Goal: Transaction & Acquisition: Purchase product/service

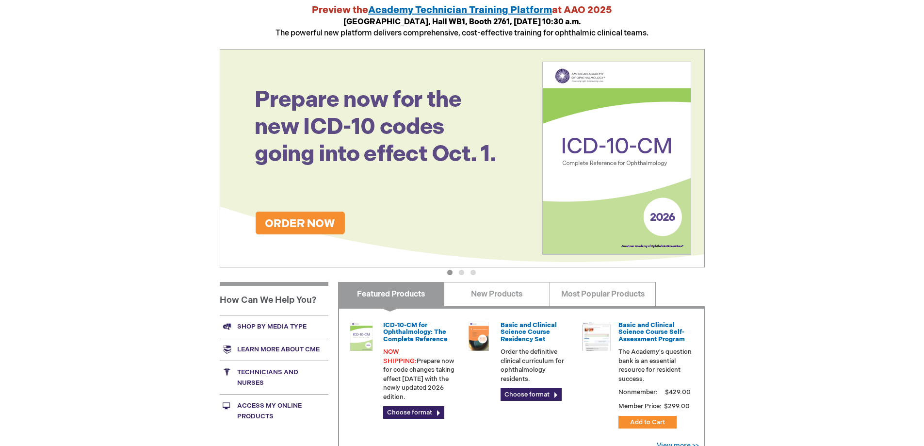
scroll to position [146, 0]
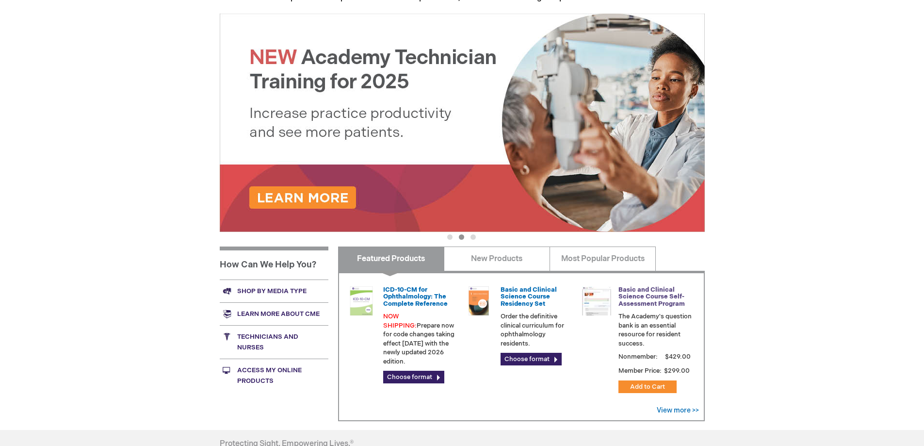
click at [644, 295] on link "Basic and Clinical Science Course Self-Assessment Program" at bounding box center [652, 297] width 66 height 22
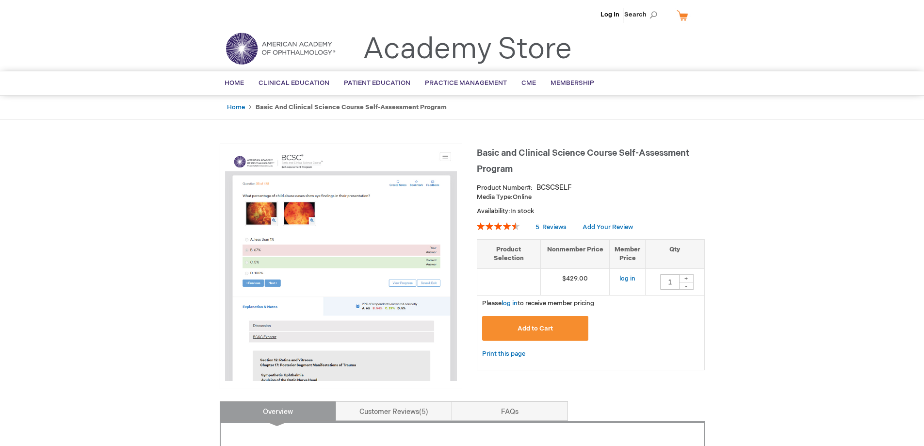
drag, startPoint x: 674, startPoint y: 280, endPoint x: 650, endPoint y: 280, distance: 24.3
click at [650, 280] on td "1 + -" at bounding box center [675, 281] width 59 height 27
type input "24"
click at [508, 302] on link "log in" at bounding box center [510, 303] width 16 height 8
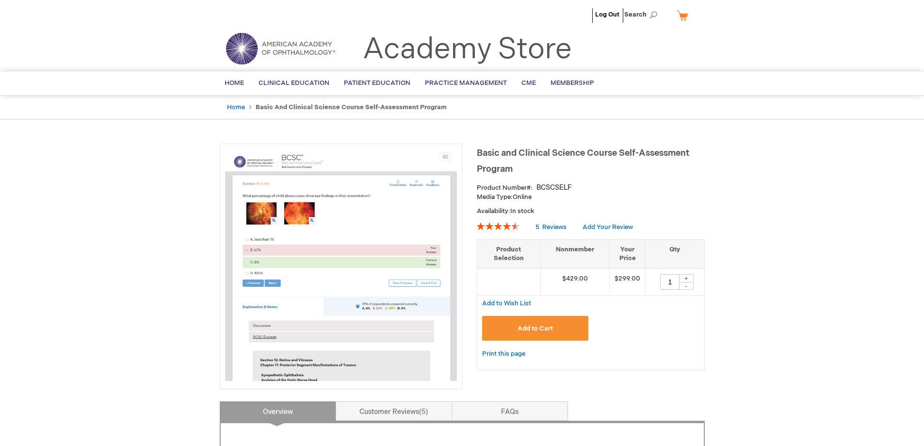
drag, startPoint x: 672, startPoint y: 285, endPoint x: 664, endPoint y: 283, distance: 8.4
click at [664, 283] on input "1" at bounding box center [669, 282] width 19 height 16
type input "24"
click at [515, 322] on button "Add to Cart" at bounding box center [535, 328] width 107 height 25
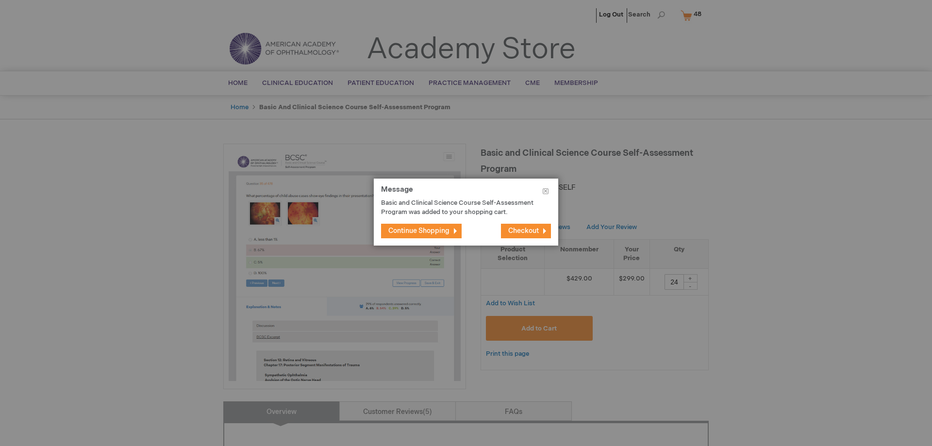
click at [529, 231] on span "Checkout" at bounding box center [523, 231] width 31 height 8
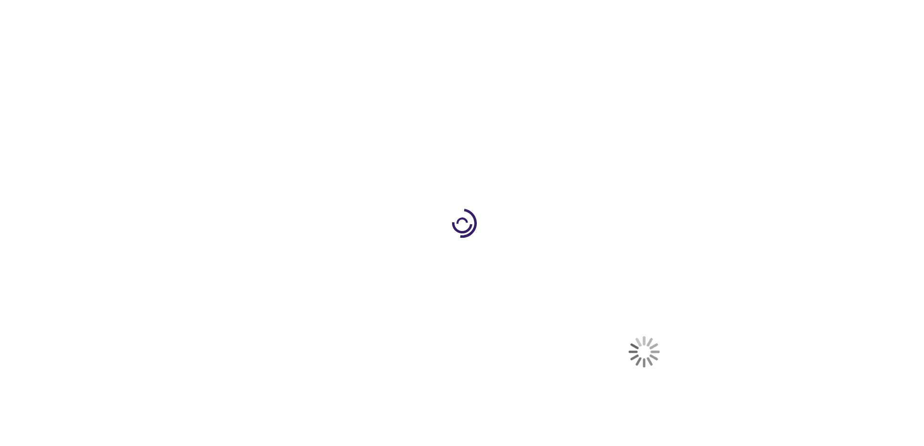
select select "US"
select select "47"
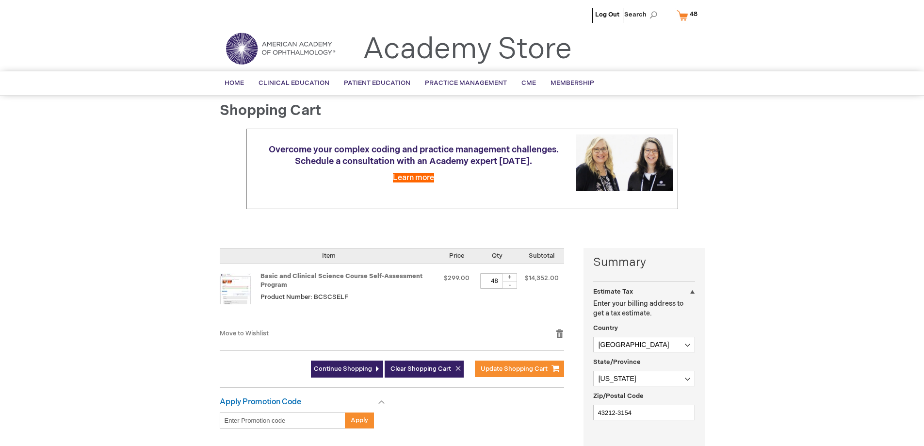
drag, startPoint x: 488, startPoint y: 282, endPoint x: 515, endPoint y: 281, distance: 26.7
click at [511, 282] on div "48 + -" at bounding box center [497, 281] width 34 height 16
type input "24"
click at [498, 364] on button "Update Shopping Cart" at bounding box center [519, 369] width 89 height 16
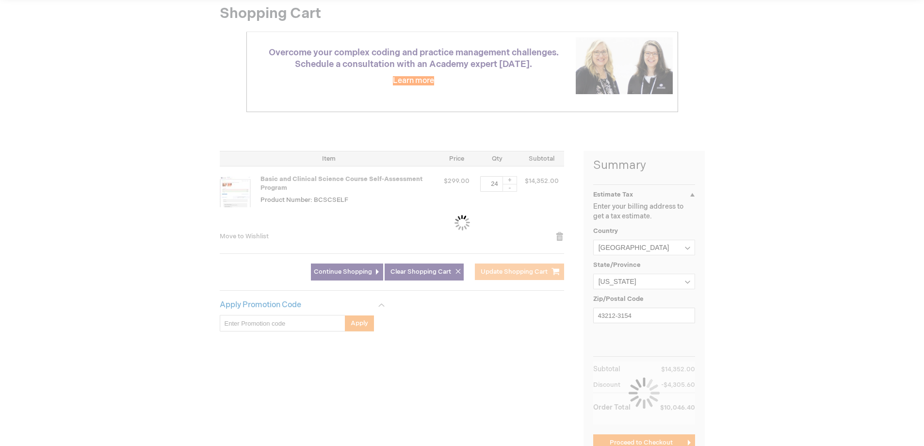
scroll to position [146, 0]
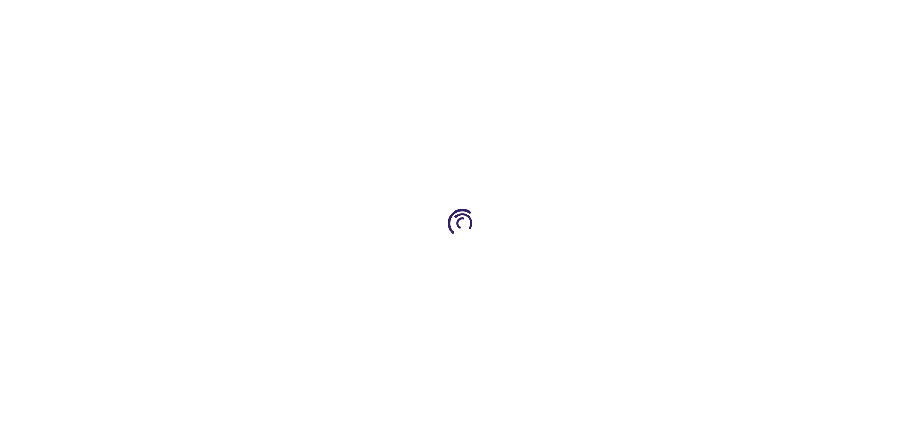
select select "US"
select select "47"
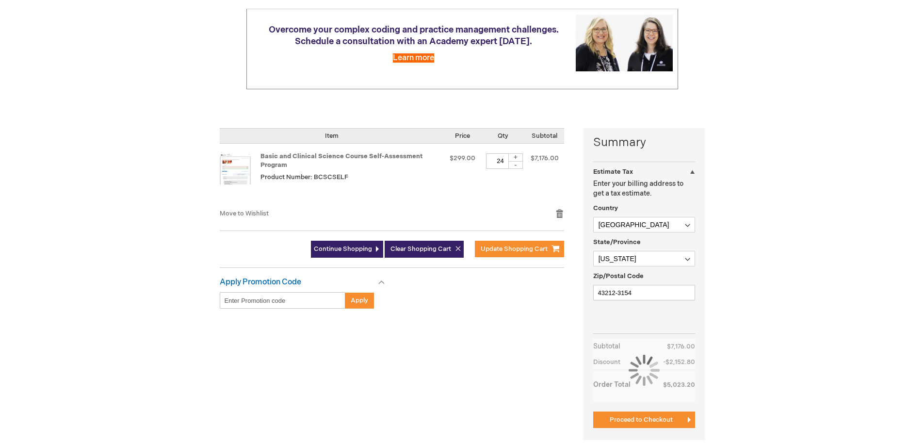
scroll to position [146, 0]
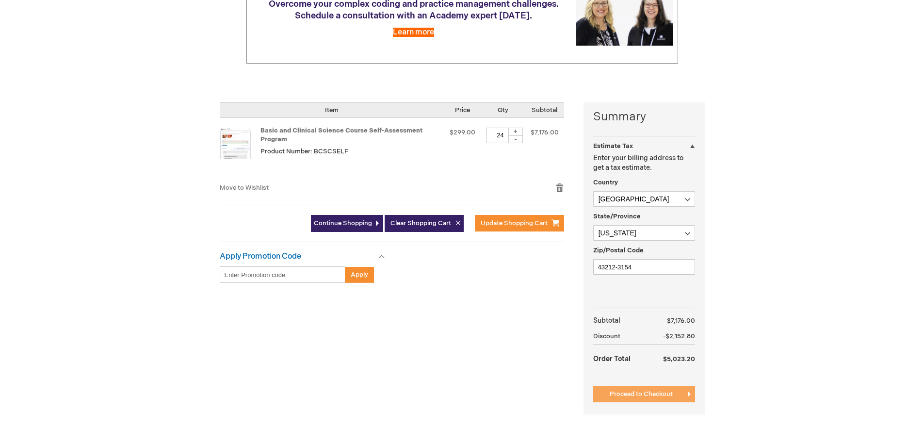
click at [644, 394] on span "Proceed to Checkout" at bounding box center [641, 394] width 63 height 8
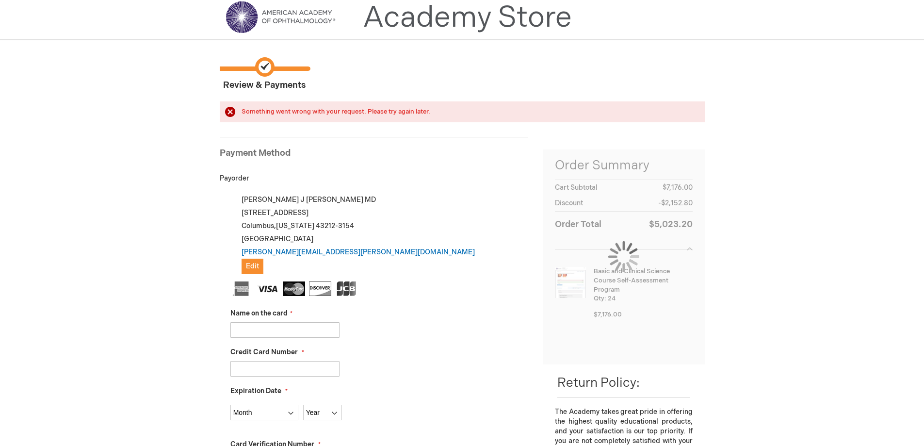
scroll to position [49, 0]
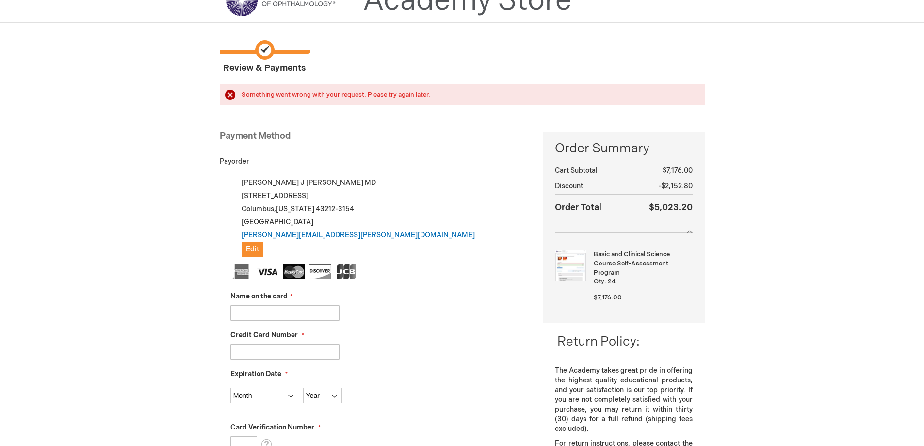
click at [302, 315] on input "Name on the card" at bounding box center [285, 313] width 109 height 16
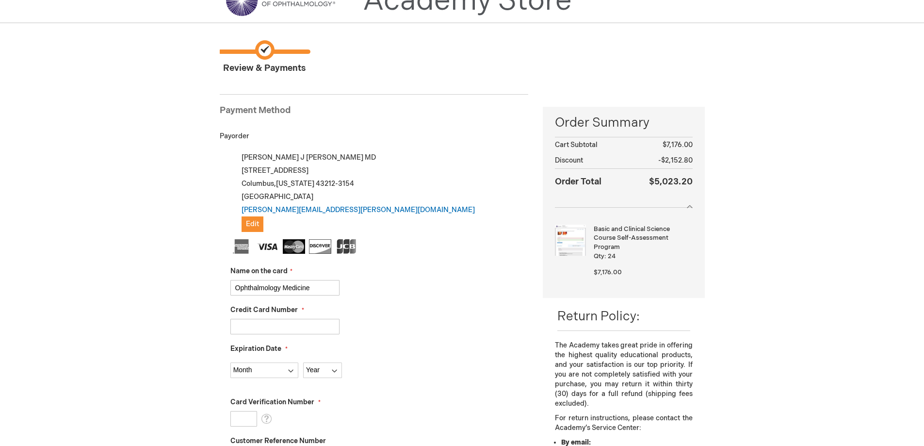
type input "Ophthalmology Medicine"
type input "[CREDIT_CARD_NUMBER]"
click at [250, 376] on select "Month [DATE] - [DATE] - [DATE] - [DATE] - [DATE] - [DATE] - [DATE] - [DATE] - […" at bounding box center [265, 371] width 68 height 16
select select "4"
click at [231, 363] on select "Month [DATE] - [DATE] - [DATE] - [DATE] - [DATE] - [DATE] - [DATE] - [DATE] - […" at bounding box center [265, 371] width 68 height 16
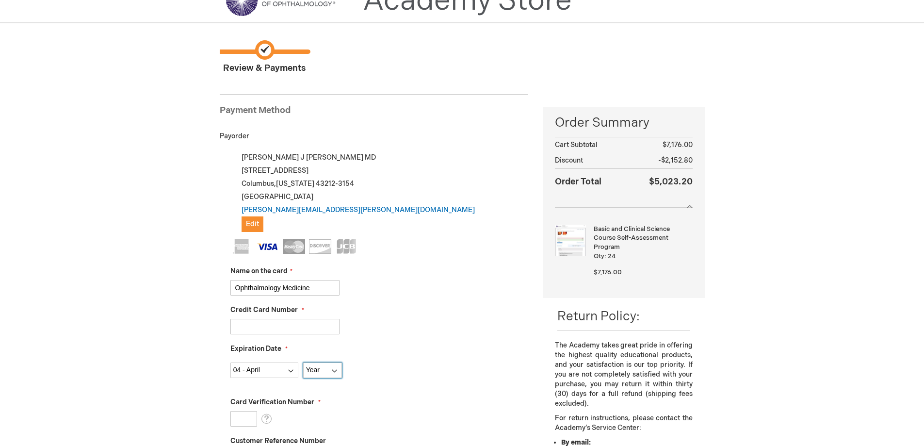
click at [321, 370] on select "Year [DATE] 2026 2027 2028 2029 2030 2031 2032 2033 2034 2035" at bounding box center [322, 371] width 39 height 16
select select "2027"
click at [303, 363] on select "Year [DATE] 2026 2027 2028 2029 2030 2031 2032 2033 2034 2035" at bounding box center [322, 371] width 39 height 16
click at [163, 364] on div "[PERSON_NAME] Log Out Search My Cart 24 24 items CLOSE RECENTLY ADDED ITEM(S) C…" at bounding box center [462, 434] width 924 height 967
click at [242, 417] on input "Card Verification Number" at bounding box center [244, 419] width 27 height 16
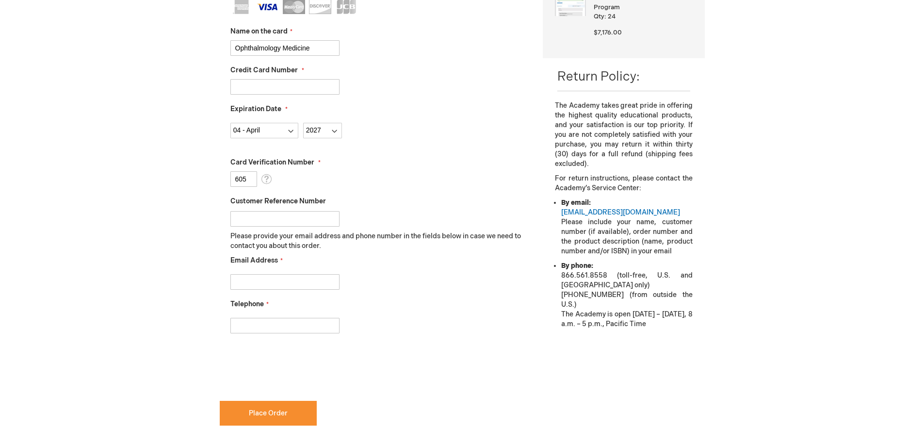
scroll to position [291, 0]
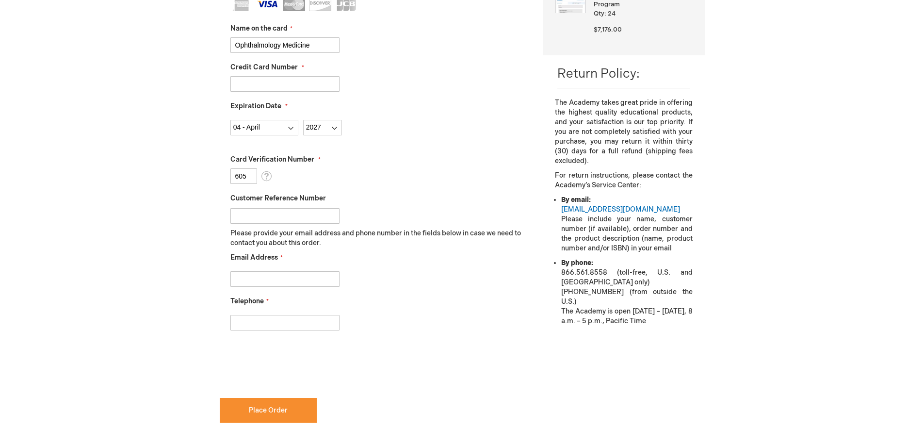
type input "605"
click at [271, 284] on input "Email Address" at bounding box center [285, 279] width 109 height 16
type input "[PERSON_NAME][EMAIL_ADDRESS][PERSON_NAME][DOMAIN_NAME]"
type input "7402130064"
drag, startPoint x: 284, startPoint y: 279, endPoint x: 635, endPoint y: 273, distance: 351.4
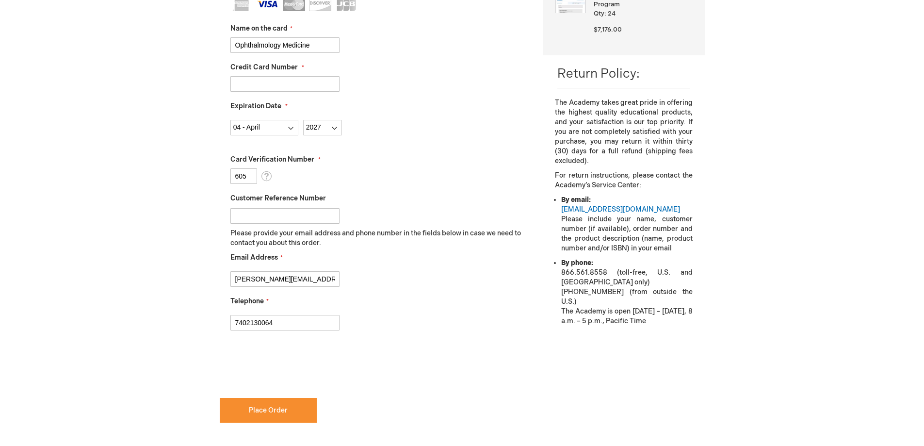
click at [636, 275] on div "Log In Close Log In Email Address Password Log In Forgot Your Password?" at bounding box center [462, 139] width 485 height 683
type input "[PERSON_NAME][EMAIL_ADDRESS][PERSON_NAME][DOMAIN_NAME]"
checkbox input "true"
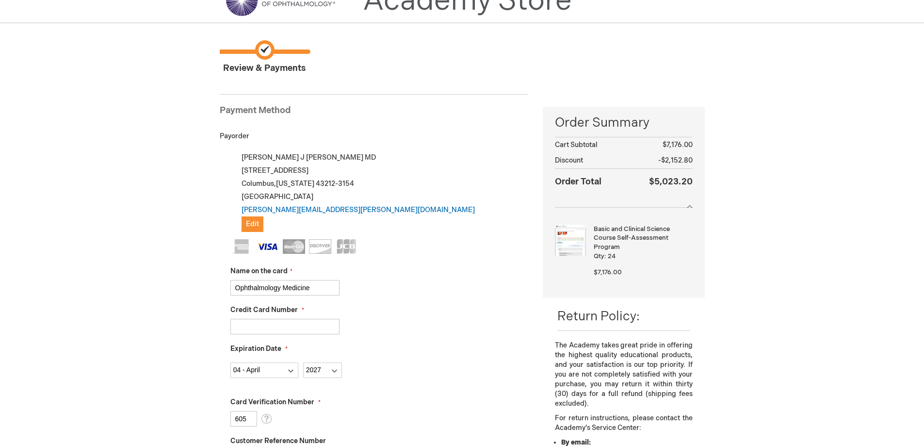
scroll to position [0, 0]
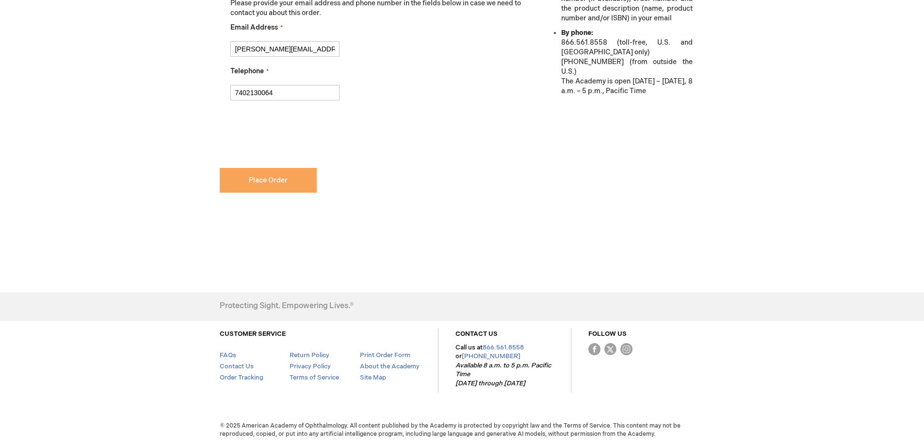
click at [266, 184] on span "Place Order" at bounding box center [268, 180] width 39 height 8
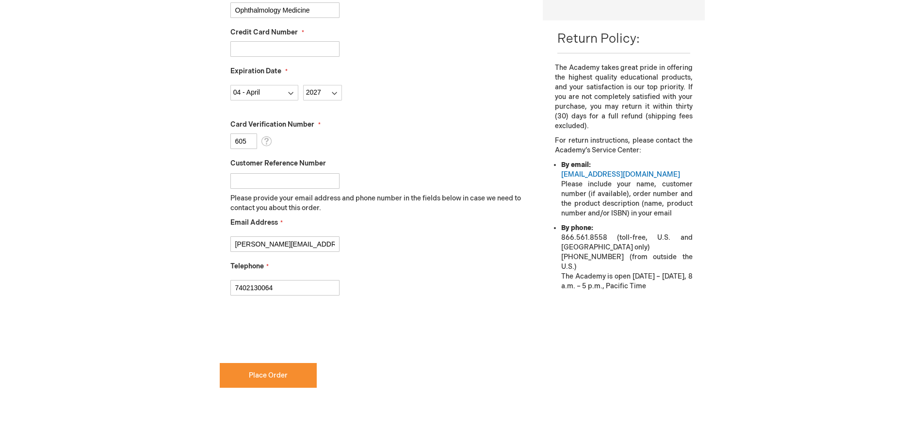
scroll to position [340, 0]
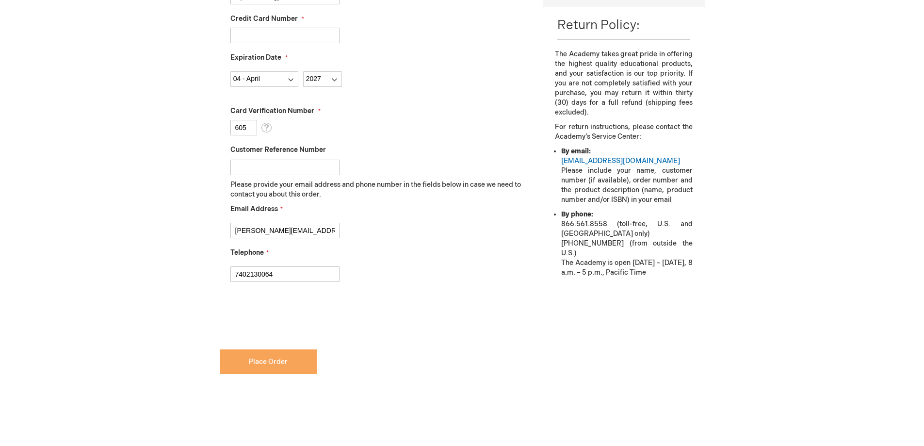
click at [252, 364] on span "Place Order" at bounding box center [268, 362] width 39 height 8
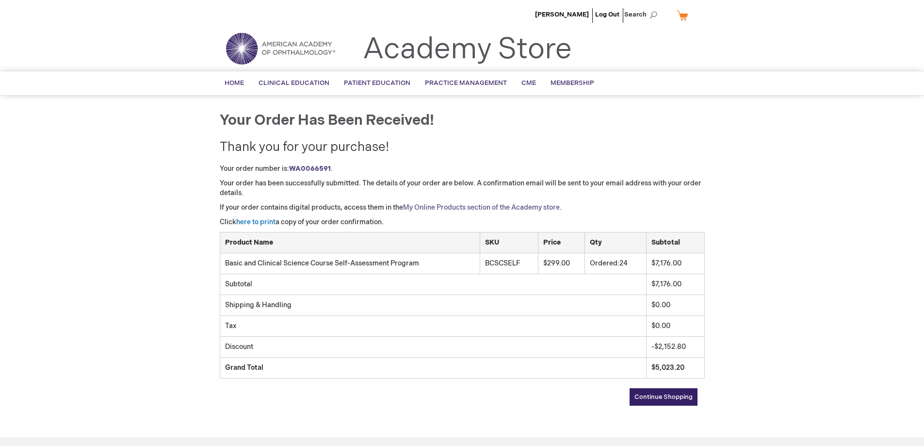
click at [461, 206] on link "My Online Products section of the Academy store." at bounding box center [482, 207] width 159 height 8
